Goal: Check status: Check status

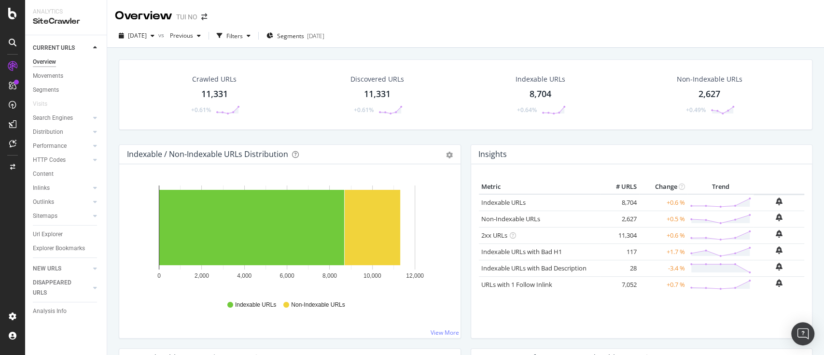
click at [39, 61] on div "Overview" at bounding box center [44, 62] width 23 height 10
click at [158, 36] on div "button" at bounding box center [153, 36] width 12 height 6
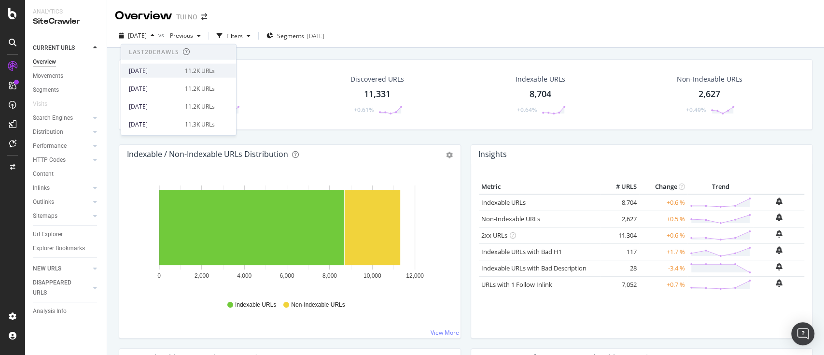
click at [166, 68] on div "[DATE]" at bounding box center [154, 70] width 50 height 9
